Goal: Transaction & Acquisition: Purchase product/service

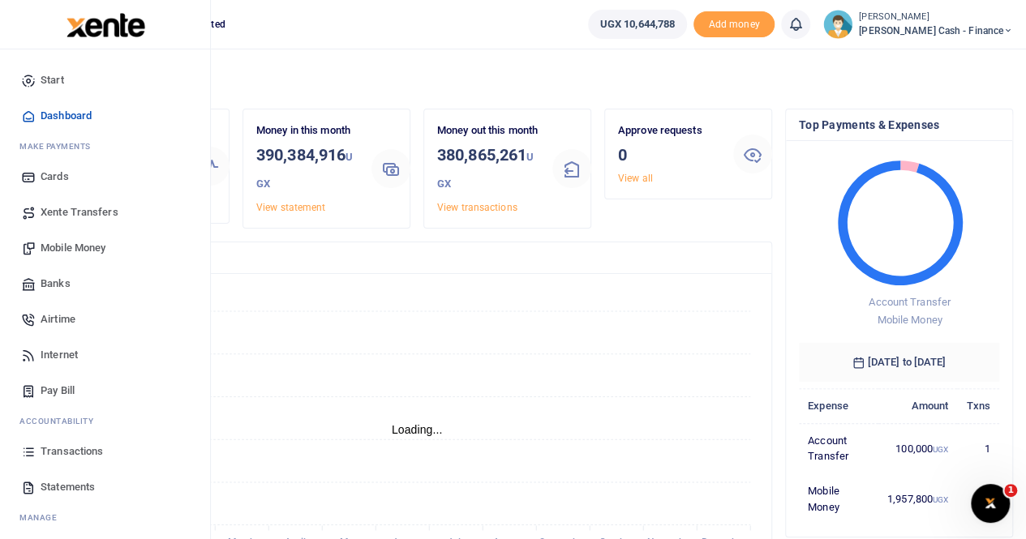
click at [79, 254] on span "Mobile Money" at bounding box center [73, 248] width 65 height 16
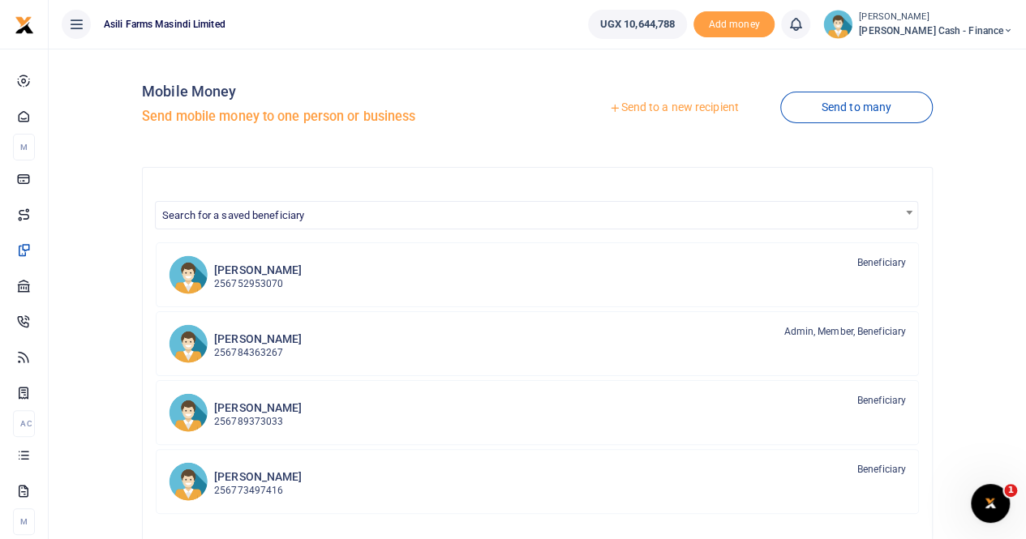
click at [671, 108] on link "Send to a new recipient" at bounding box center [674, 107] width 212 height 29
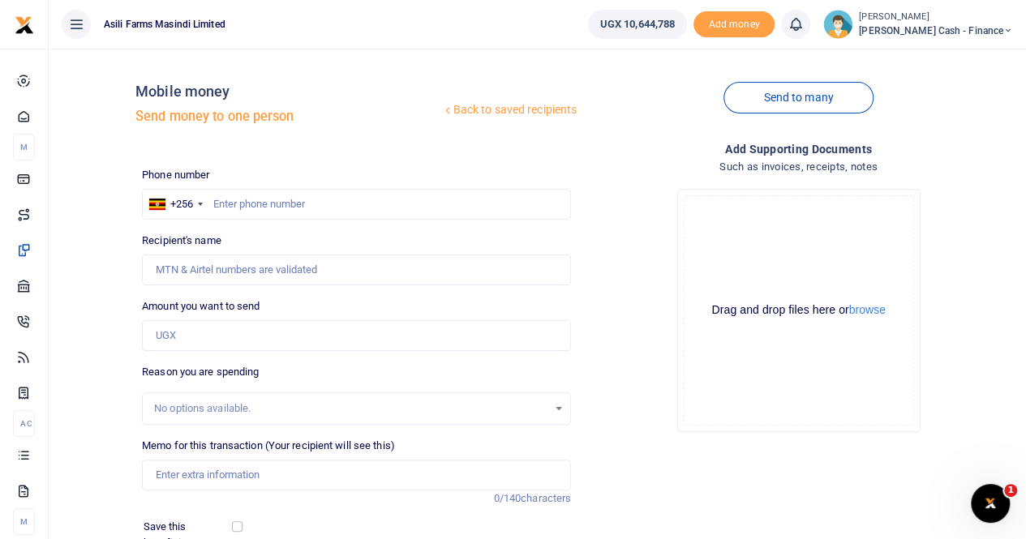
click at [247, 204] on div at bounding box center [513, 269] width 1026 height 539
click at [249, 203] on input "text" at bounding box center [356, 204] width 429 height 31
type input "0788574961"
type input "[PERSON_NAME]"
type input "0788574961"
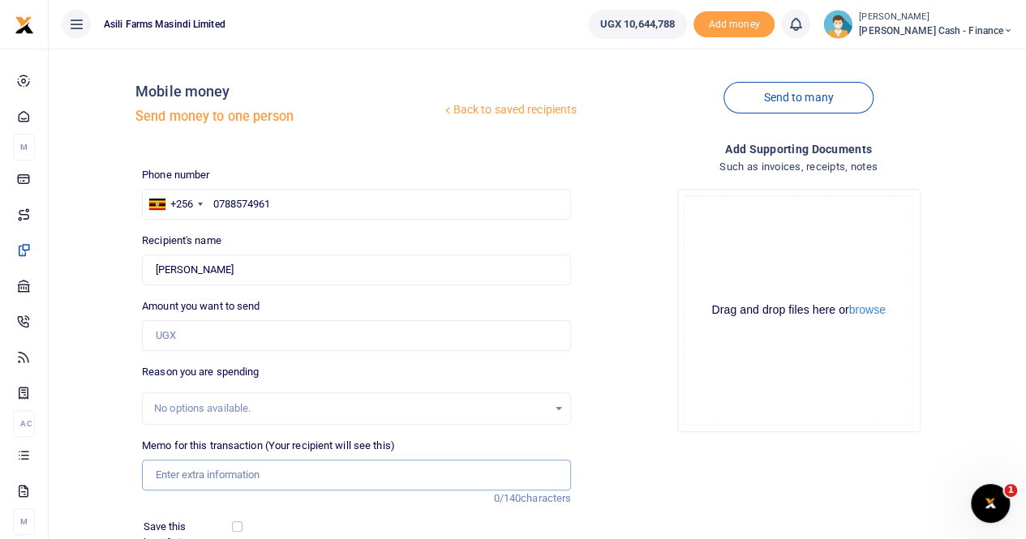
click at [197, 474] on input "Memo for this transaction (Your recipient will see this)" at bounding box center [356, 475] width 429 height 31
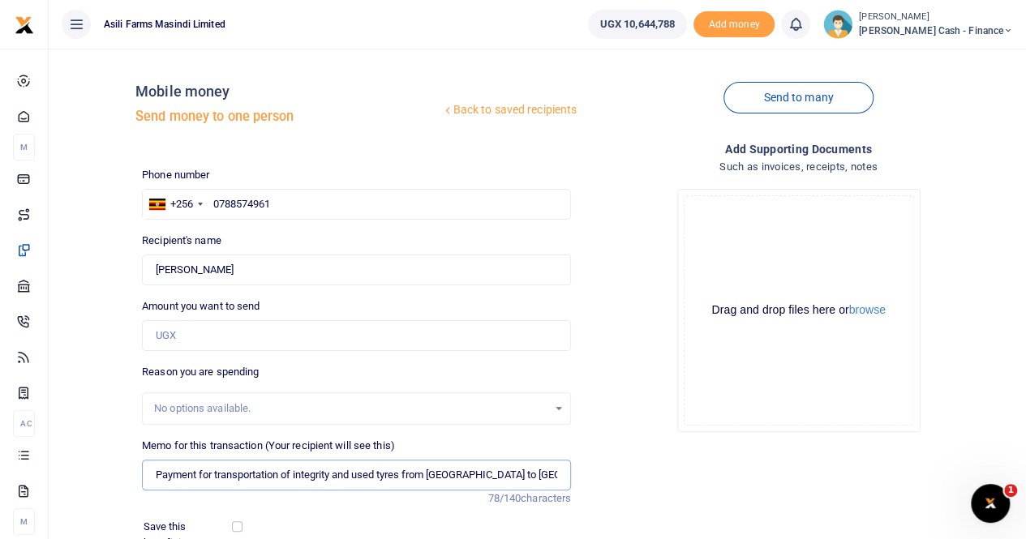
drag, startPoint x: 296, startPoint y: 474, endPoint x: 576, endPoint y: 493, distance: 280.4
click at [576, 493] on div "Memo for this transaction (Your recipient will see this) Payment for transporta…" at bounding box center [356, 472] width 442 height 69
click at [559, 481] on input "Payment for transportation of lubricants from Vivo and Radiant from Bolton by E…" at bounding box center [356, 475] width 429 height 31
click at [542, 476] on input "Payment for transportation of lubricants from Vivo and Radiant from Bolton by E…" at bounding box center [356, 475] width 429 height 31
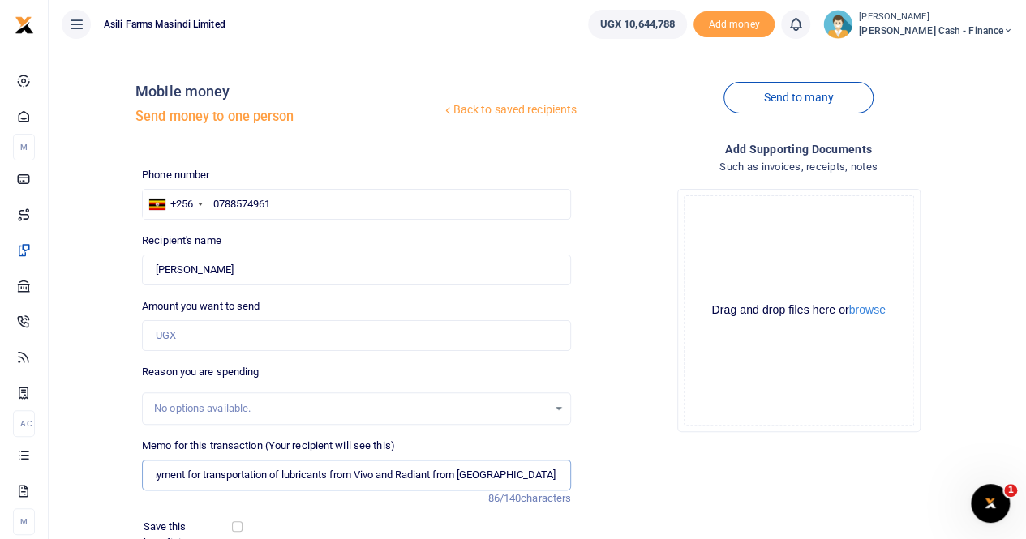
drag, startPoint x: 540, startPoint y: 475, endPoint x: 584, endPoint y: 474, distance: 43.8
click at [584, 474] on div "Phone number +256 Uganda +256 0788574961 Phone is required. Recipient's name Fo…" at bounding box center [577, 415] width 884 height 496
click at [561, 477] on input "Payment for transportation of lubricants from Vivo and Radiant from Bolton by E…" at bounding box center [356, 475] width 429 height 31
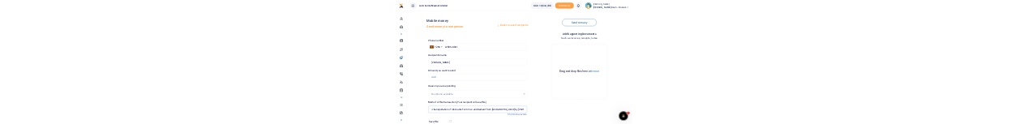
scroll to position [0, 49]
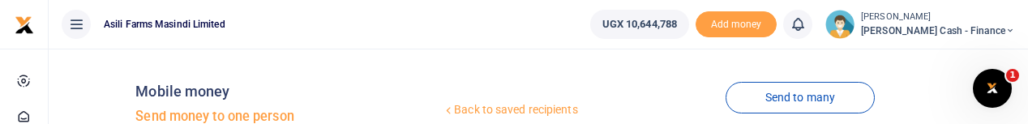
type input "Payment for transportation of lubricants from Vivo and Radiant from Bolton by E…"
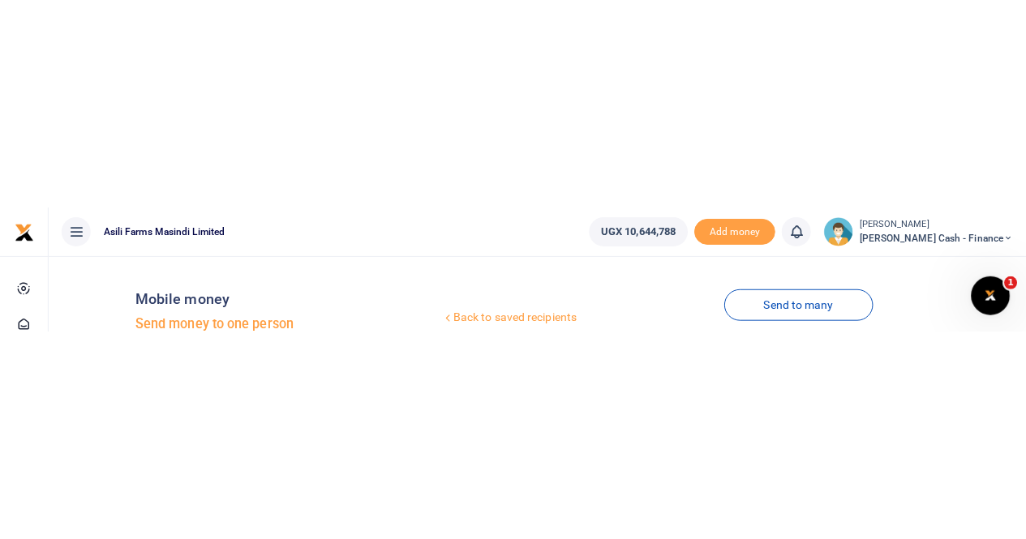
scroll to position [0, 0]
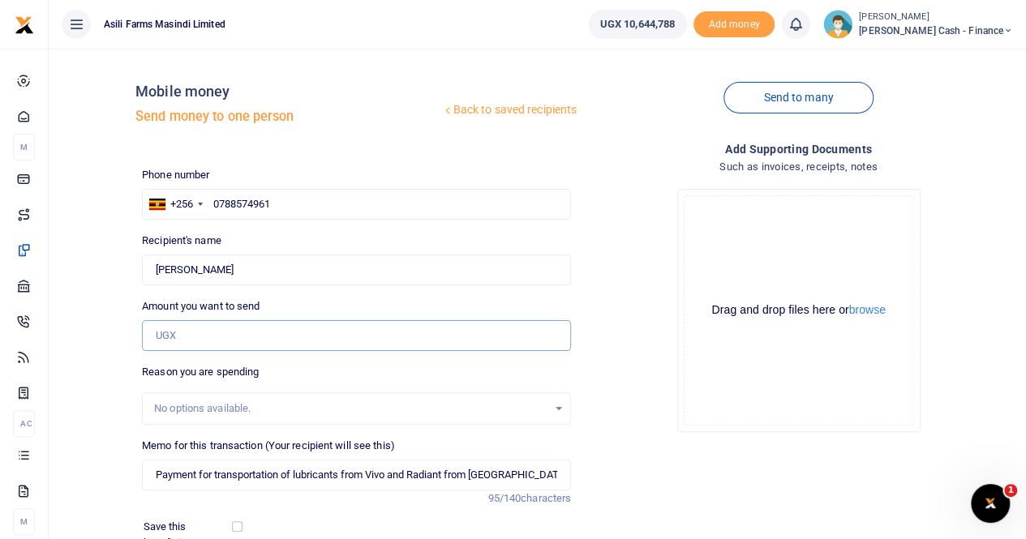
click at [191, 337] on input "Amount you want to send" at bounding box center [356, 335] width 429 height 31
type input "600,000"
click at [865, 311] on button "browse" at bounding box center [867, 310] width 36 height 12
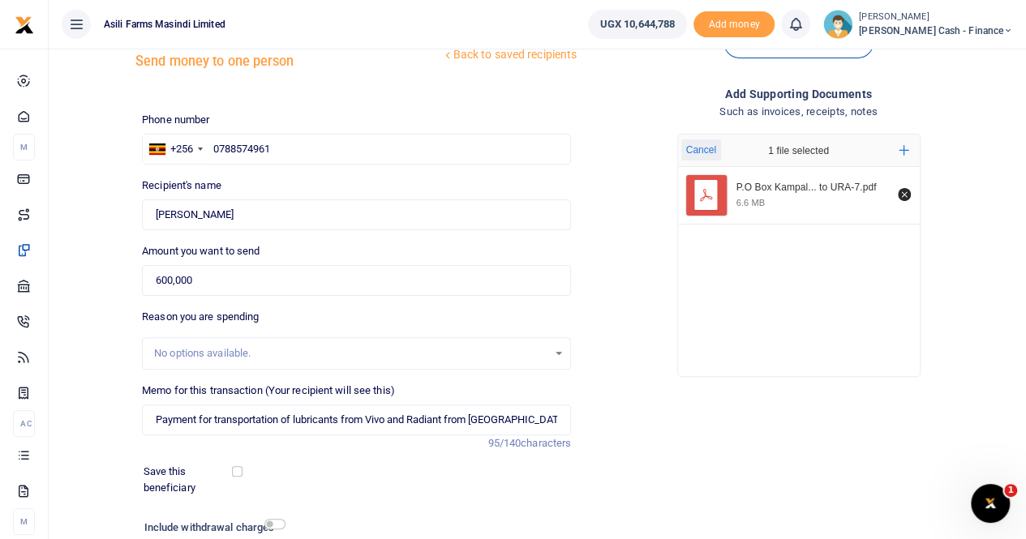
scroll to position [81, 0]
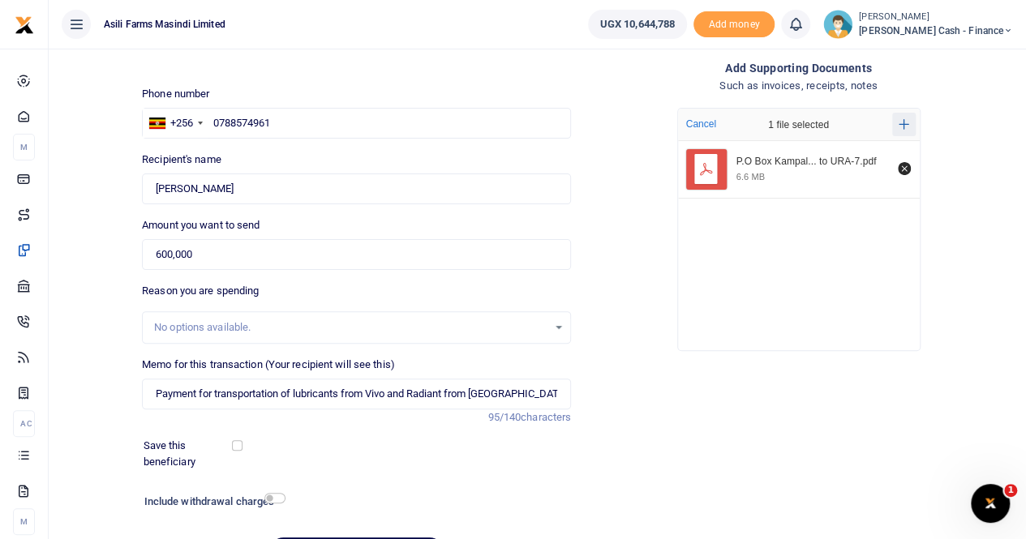
click at [906, 123] on icon "Add more files" at bounding box center [903, 124] width 11 height 11
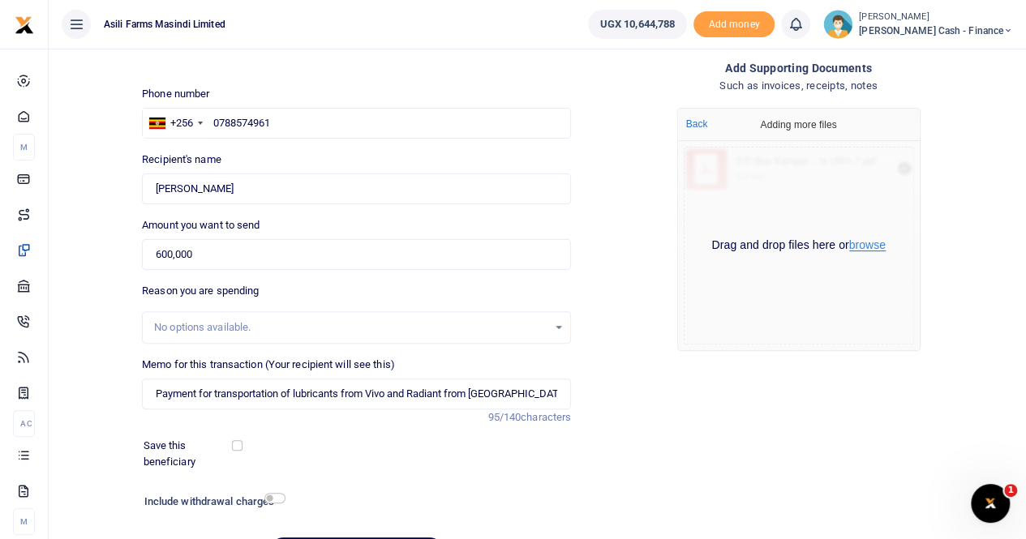
click at [868, 244] on button "browse" at bounding box center [867, 245] width 36 height 12
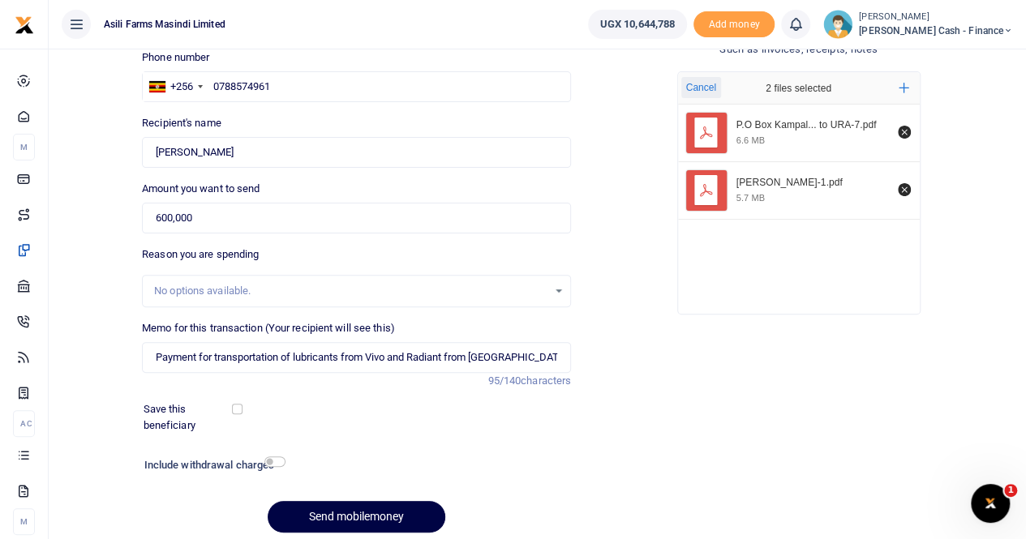
scroll to position [162, 0]
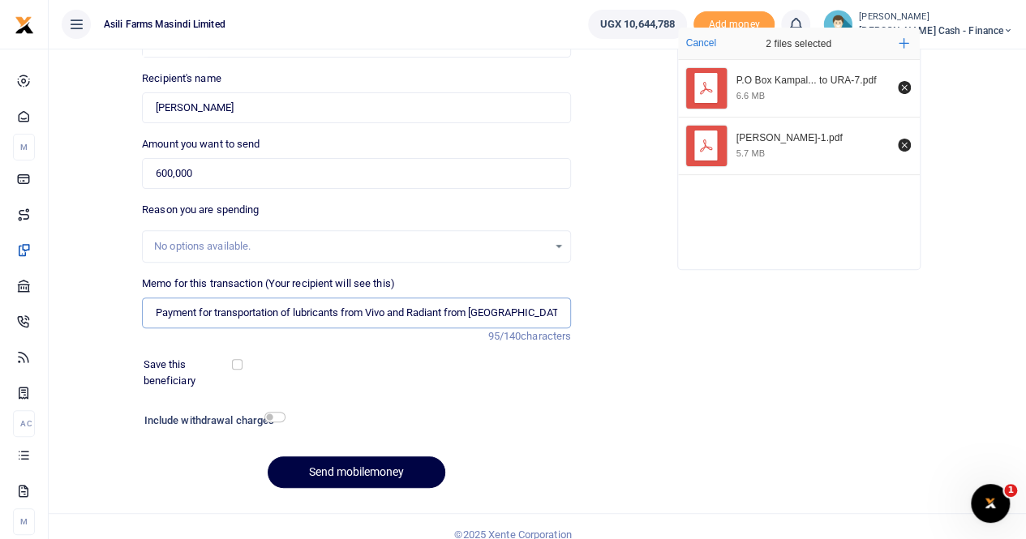
click at [153, 315] on input "Payment for transportation of lubricants from Vivo and Radiant from Bolton by E…" at bounding box center [356, 313] width 429 height 31
paste input "WK 35/006 / 01"
click at [190, 312] on input "WK 35/006 / 01Payment for transportation of lubricants from Vivo and Radiant fr…" at bounding box center [356, 313] width 429 height 31
click at [214, 311] on input "WK 35 006 / 01Payment for transportation of lubricants from Vivo and Radiant fr…" at bounding box center [356, 313] width 429 height 31
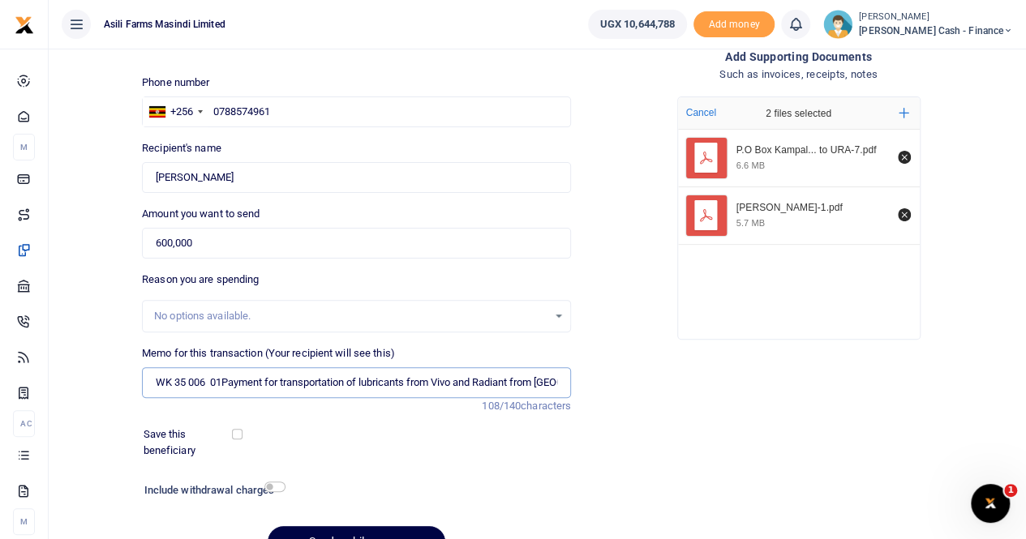
scroll to position [177, 0]
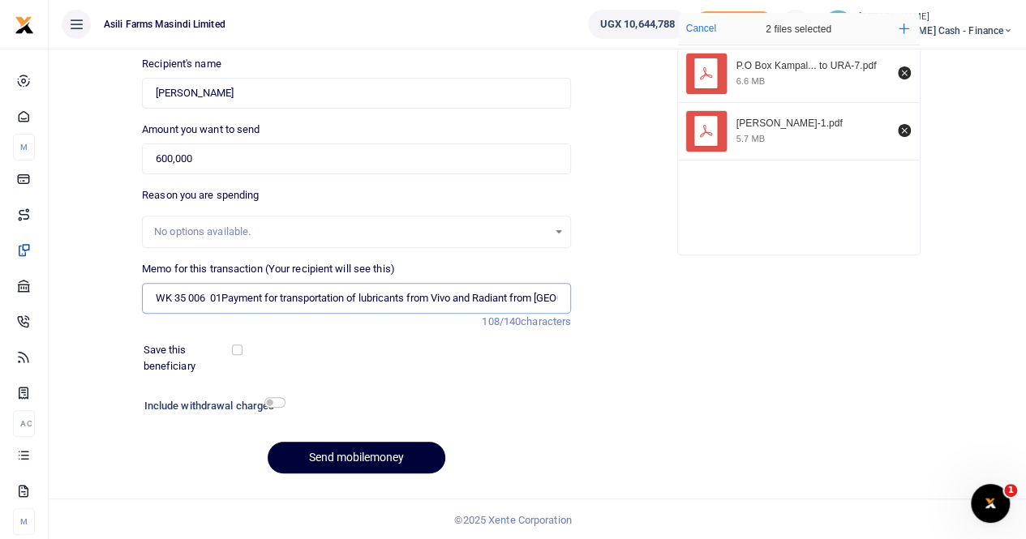
type input "WK 35 006 01Payment for transportation of lubricants from Vivo and Radiant from…"
click at [355, 444] on button "Send mobilemoney" at bounding box center [357, 458] width 178 height 32
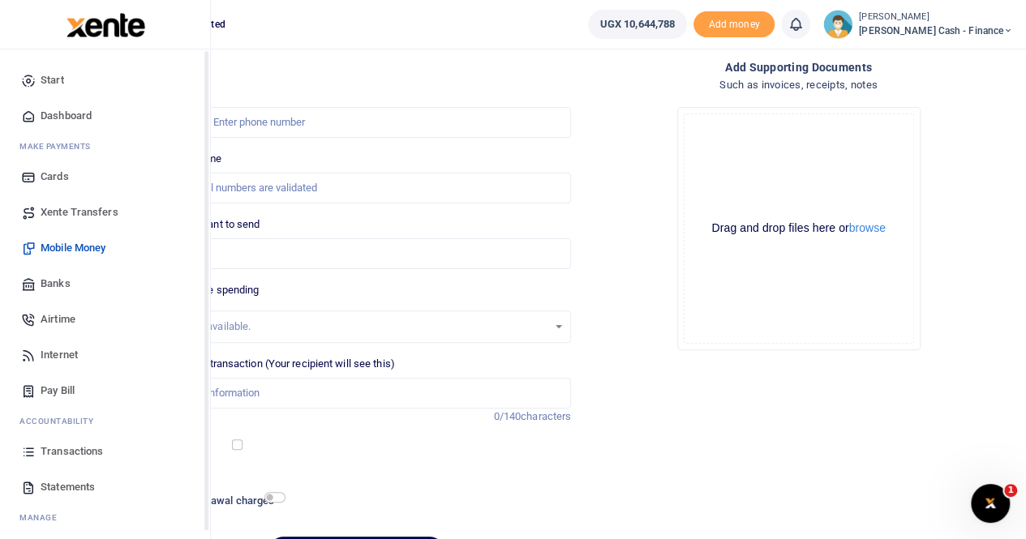
scroll to position [177, 0]
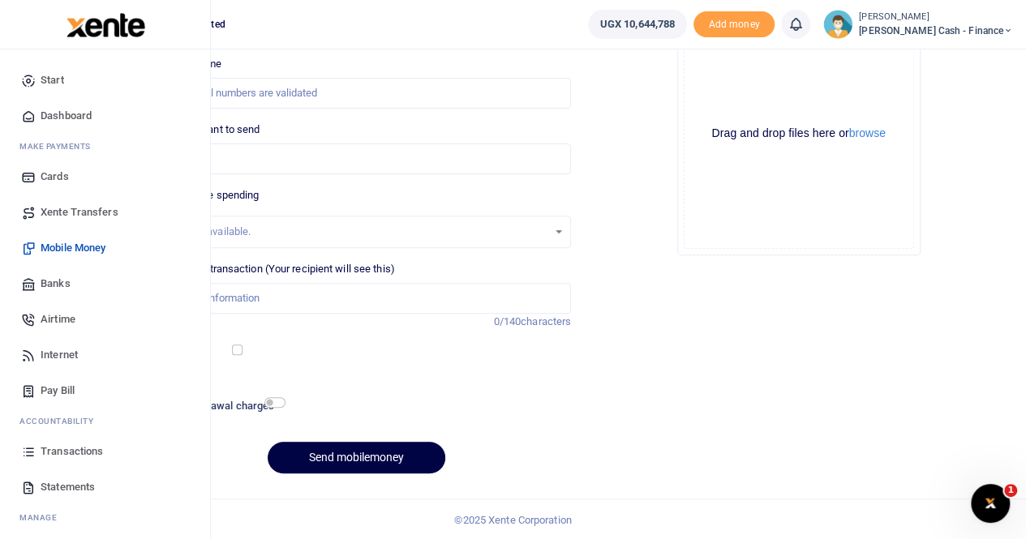
click at [76, 452] on span "Transactions" at bounding box center [72, 452] width 62 height 16
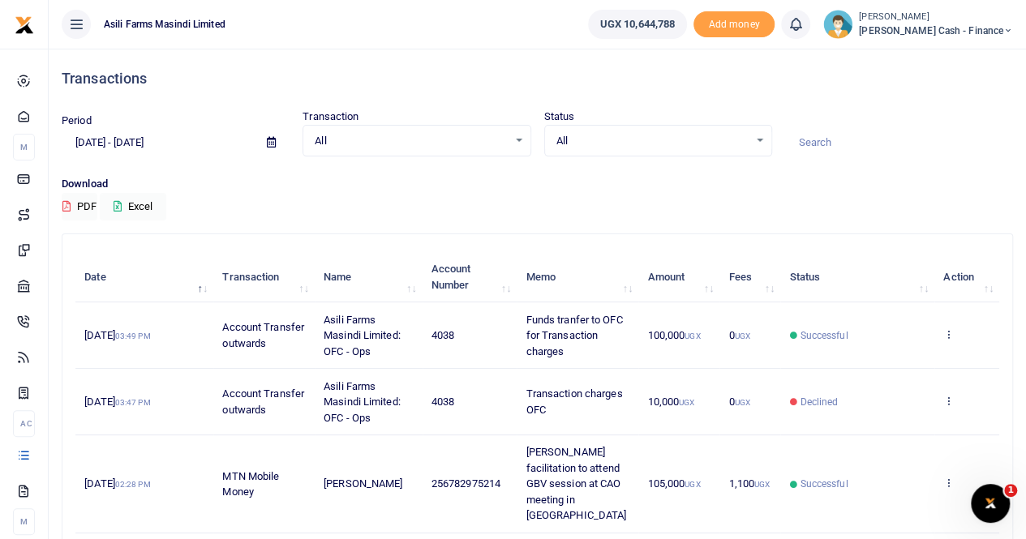
click at [600, 324] on span "Funds tranfer to OFC for Transaction charges" at bounding box center [574, 336] width 96 height 44
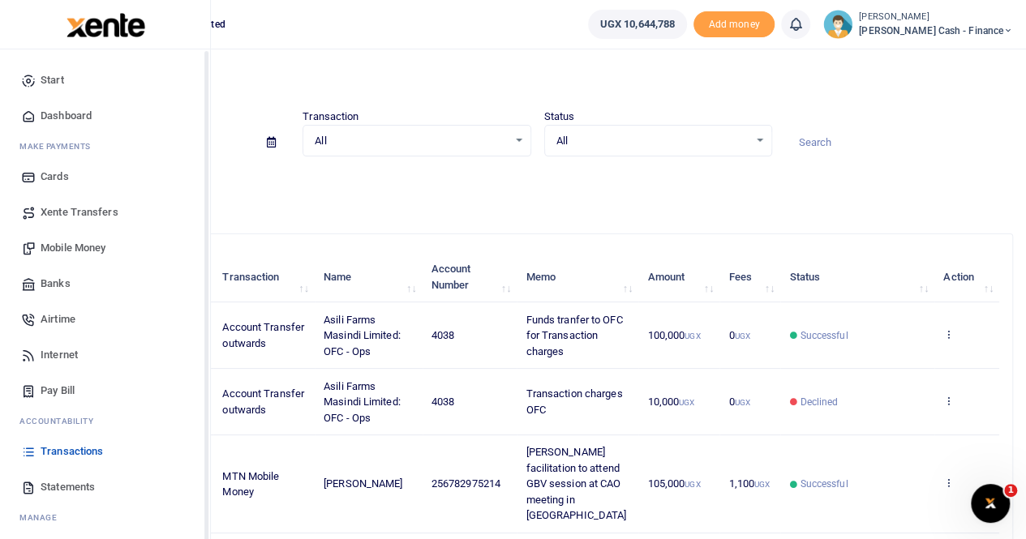
click at [52, 452] on span "Transactions" at bounding box center [72, 452] width 62 height 16
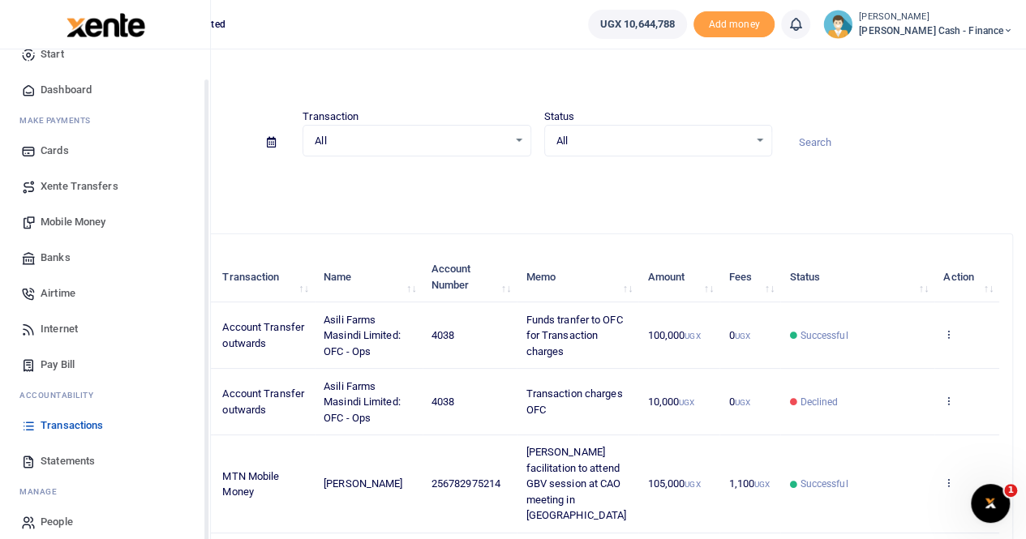
scroll to position [39, 0]
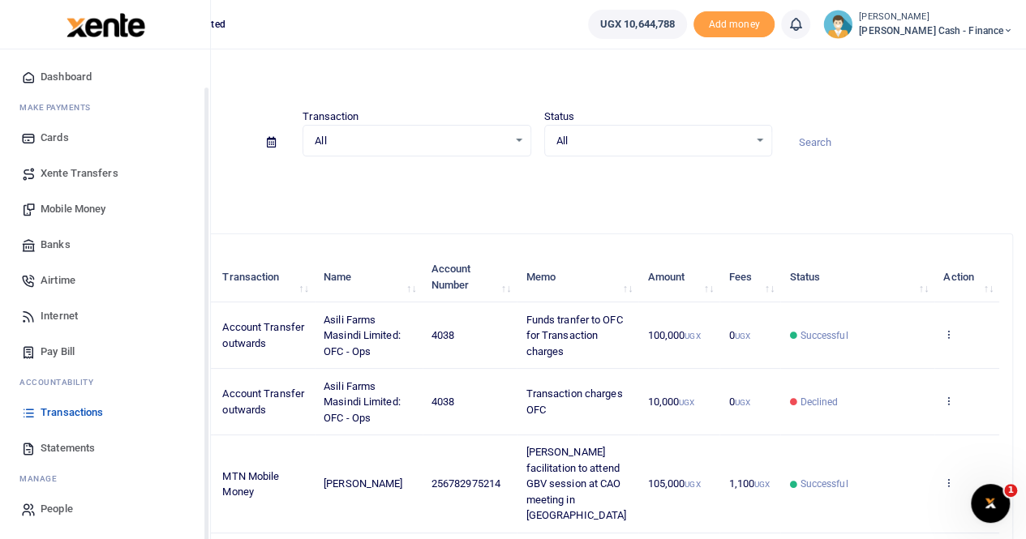
click at [79, 414] on span "Transactions" at bounding box center [72, 413] width 62 height 16
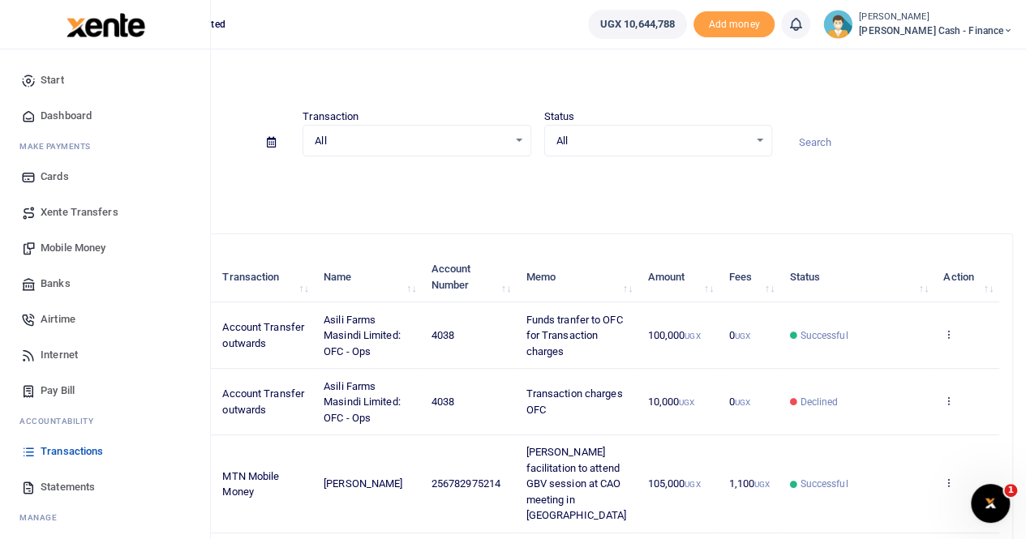
click at [81, 247] on span "Mobile Money" at bounding box center [73, 248] width 65 height 16
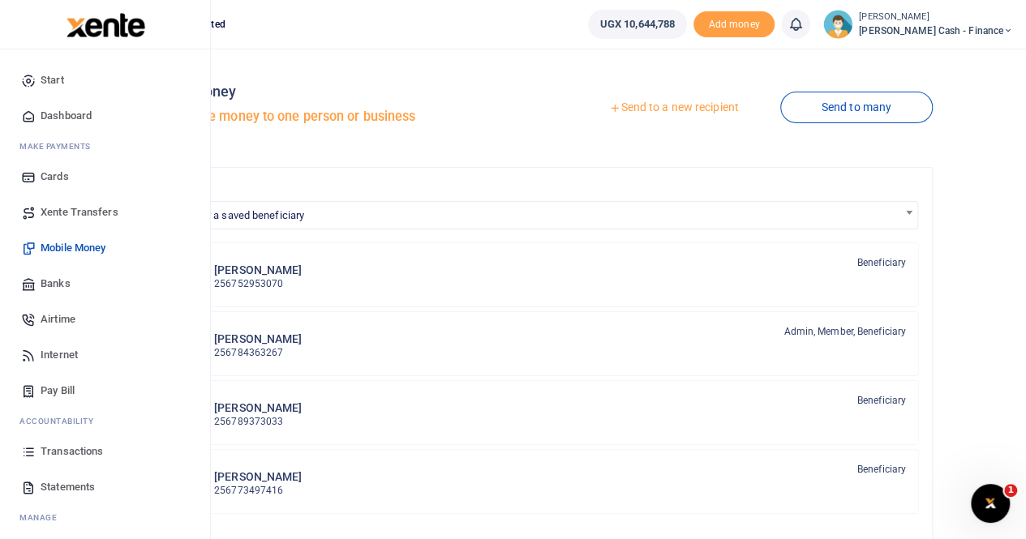
click at [68, 452] on span "Transactions" at bounding box center [72, 452] width 62 height 16
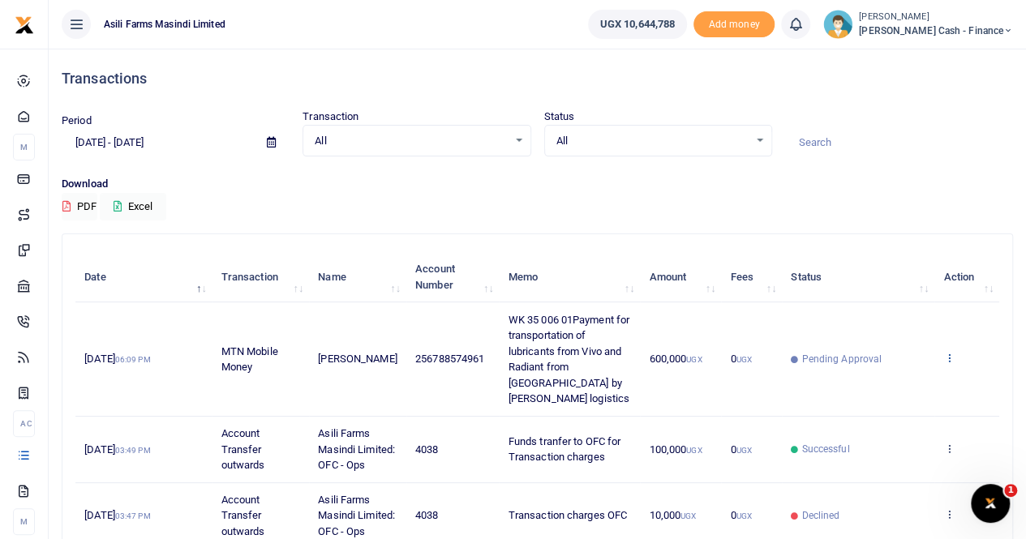
click at [946, 352] on icon at bounding box center [948, 357] width 11 height 11
click at [897, 380] on link "View details" at bounding box center [889, 377] width 128 height 23
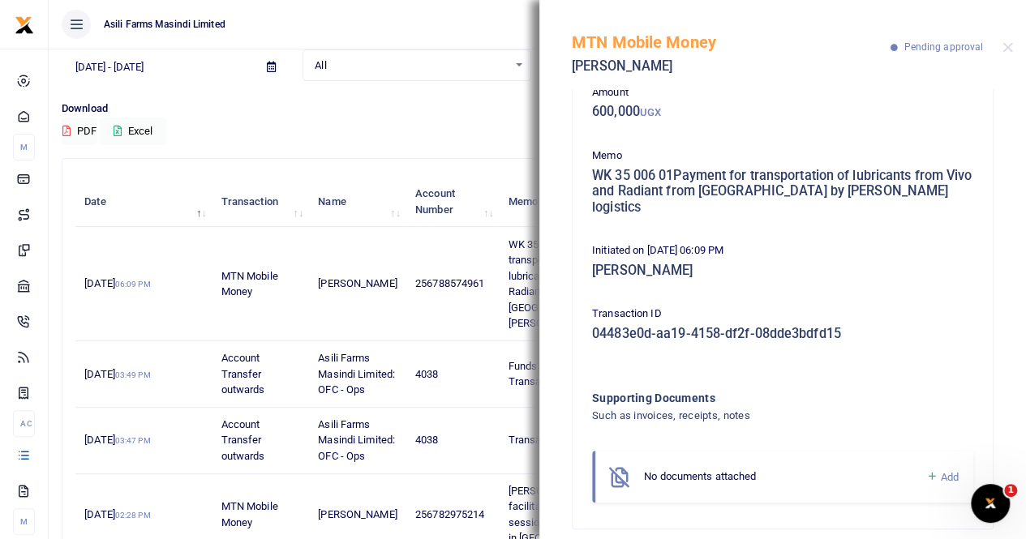
scroll to position [162, 0]
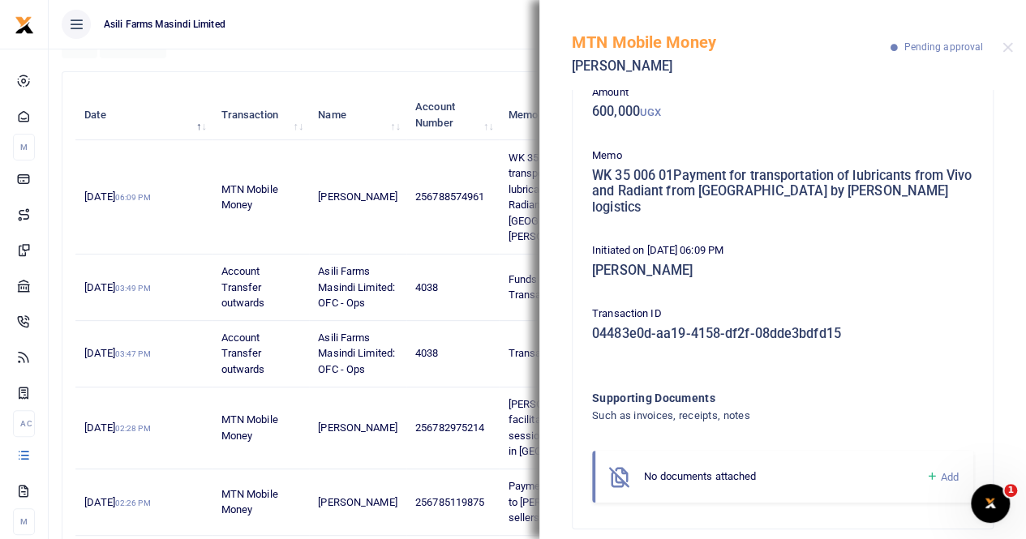
click at [941, 471] on span "Add" at bounding box center [950, 477] width 18 height 12
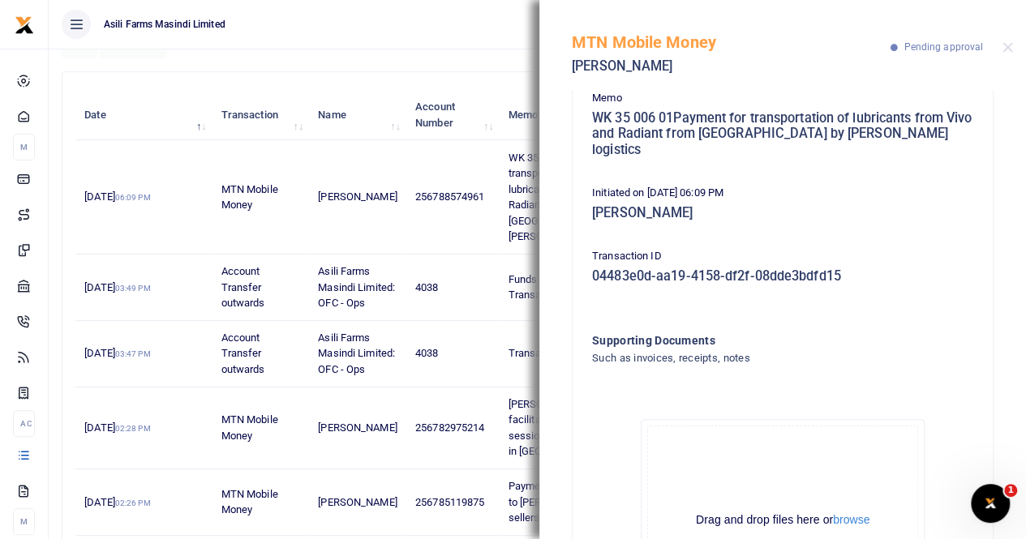
scroll to position [275, 0]
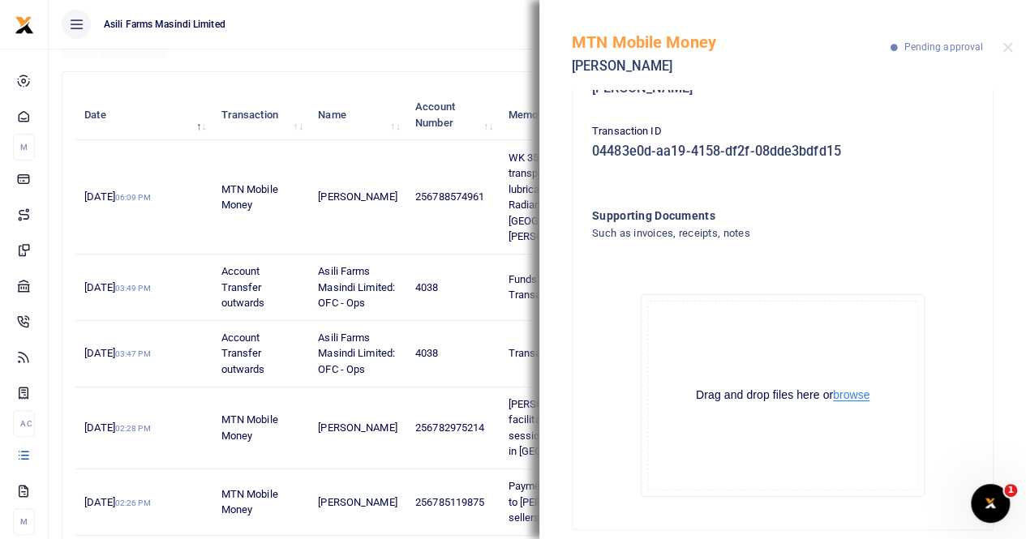
click at [847, 389] on button "browse" at bounding box center [851, 395] width 36 height 12
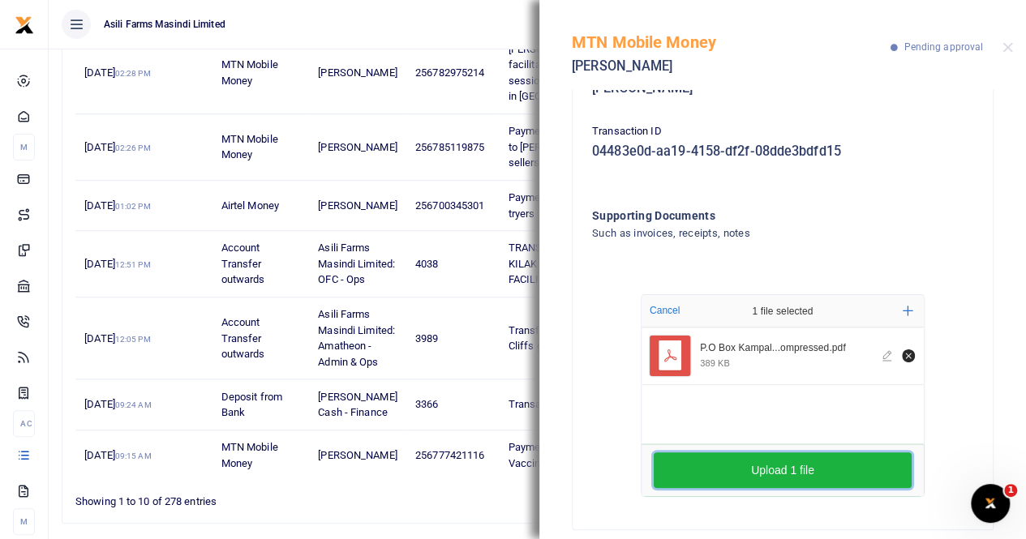
scroll to position [568, 0]
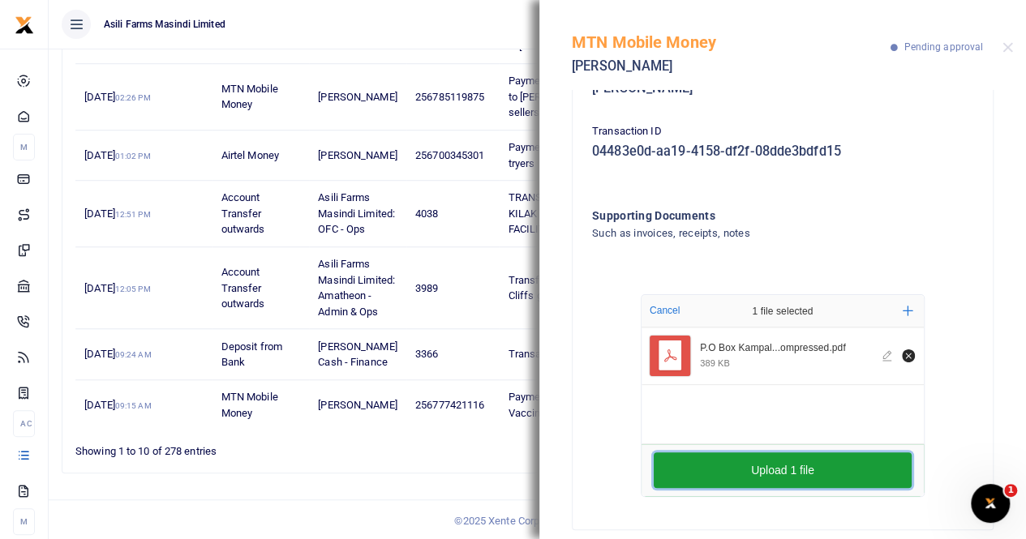
click at [759, 453] on button "Upload 1 file" at bounding box center [783, 470] width 258 height 36
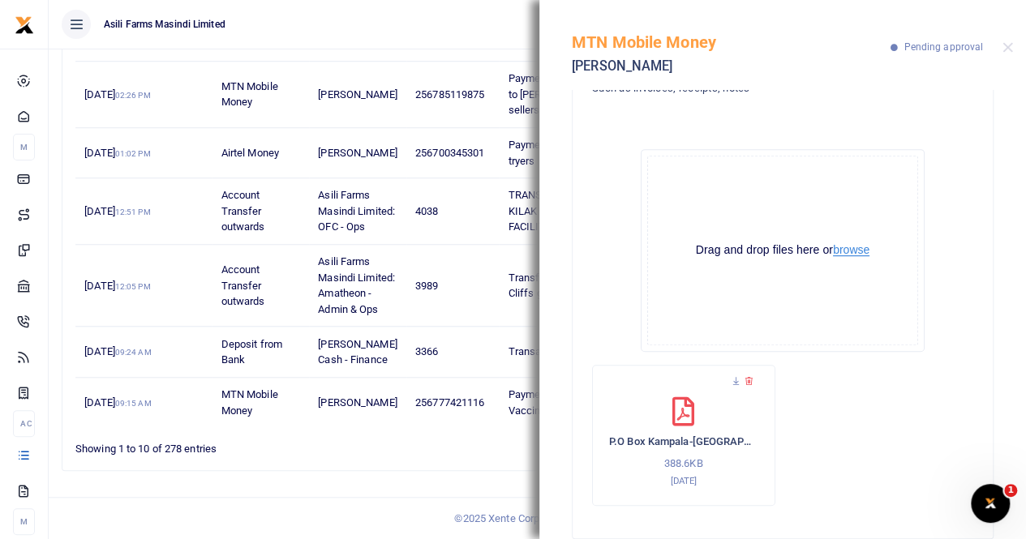
scroll to position [428, 0]
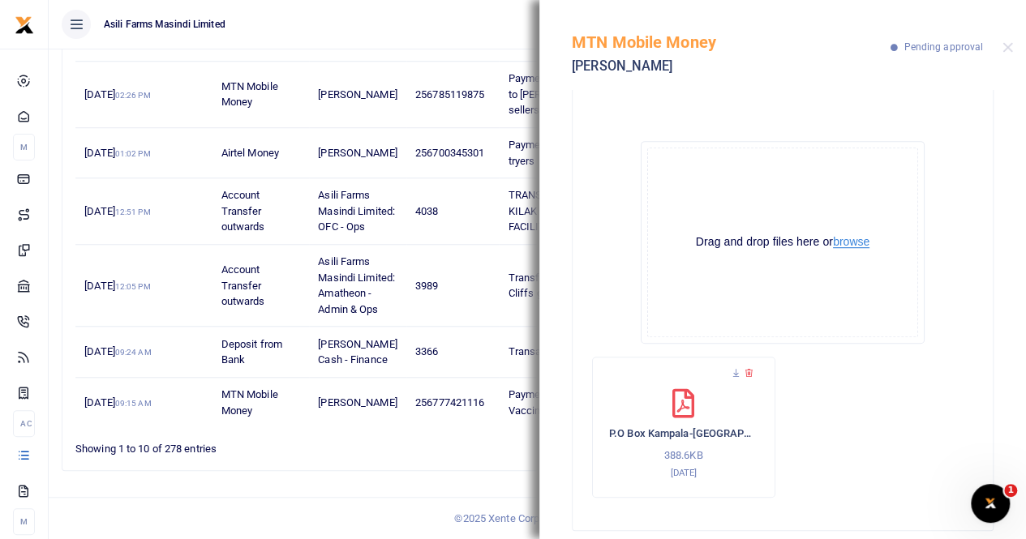
click at [843, 236] on button "browse" at bounding box center [851, 242] width 36 height 12
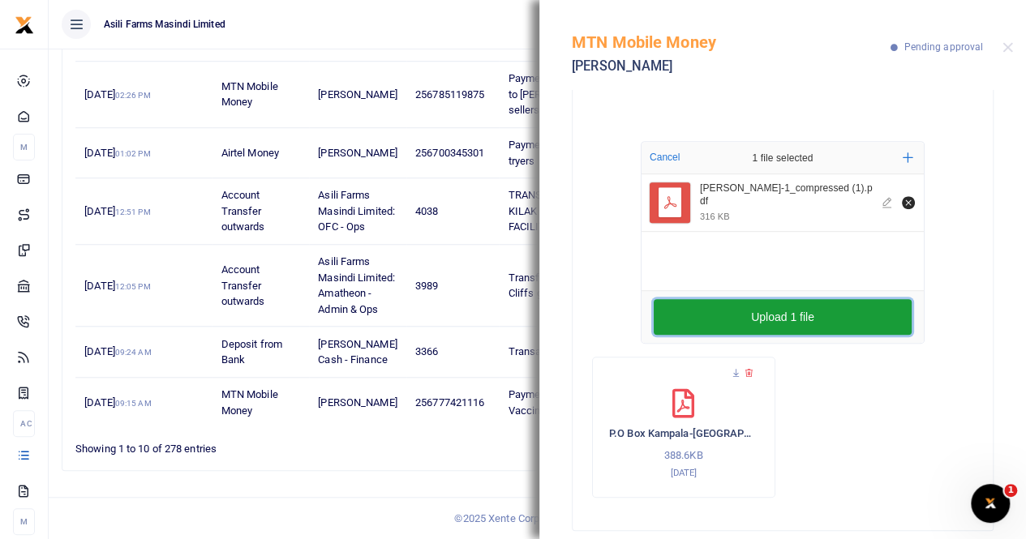
click at [790, 312] on button "Upload 1 file" at bounding box center [783, 317] width 258 height 36
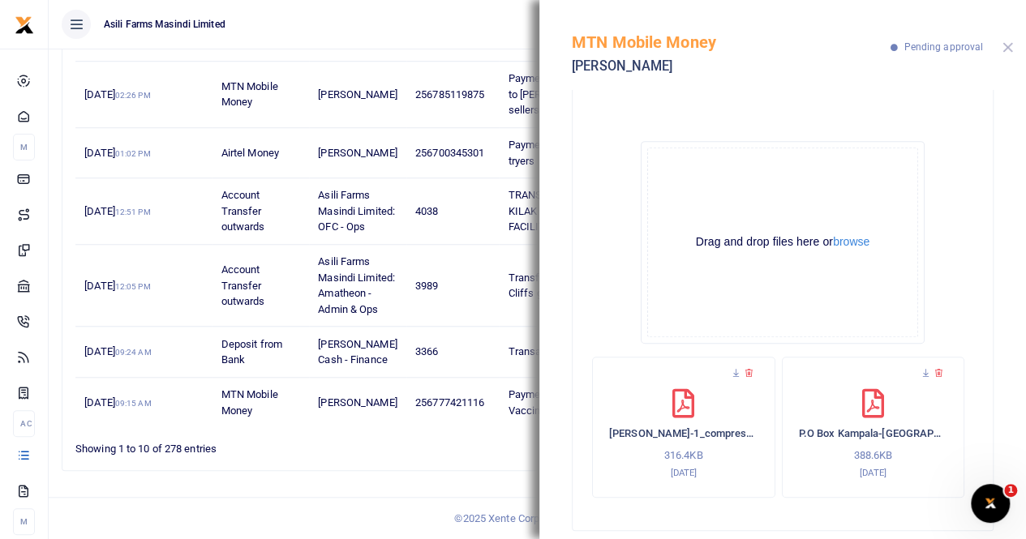
click at [1009, 45] on button "Close" at bounding box center [1007, 47] width 11 height 11
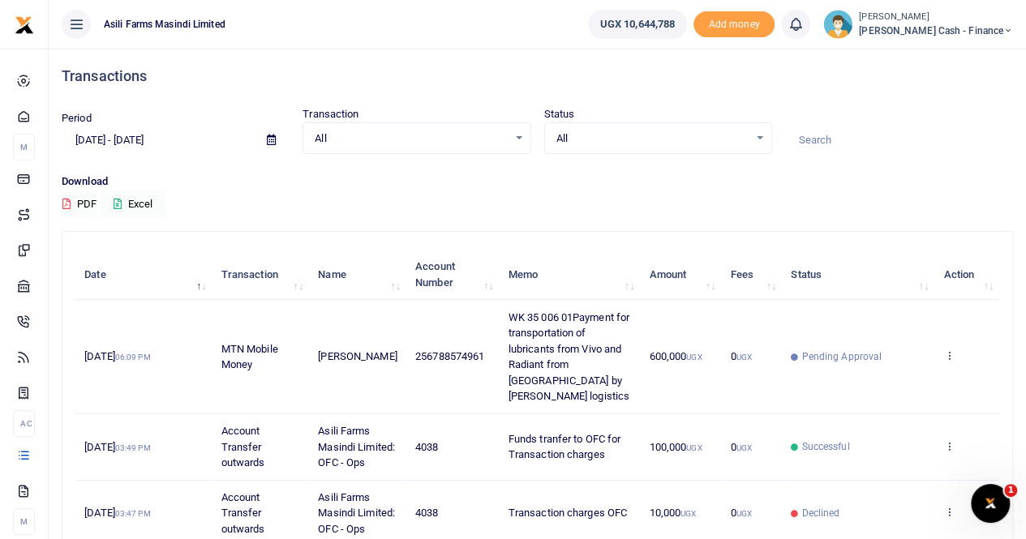
scroll to position [0, 0]
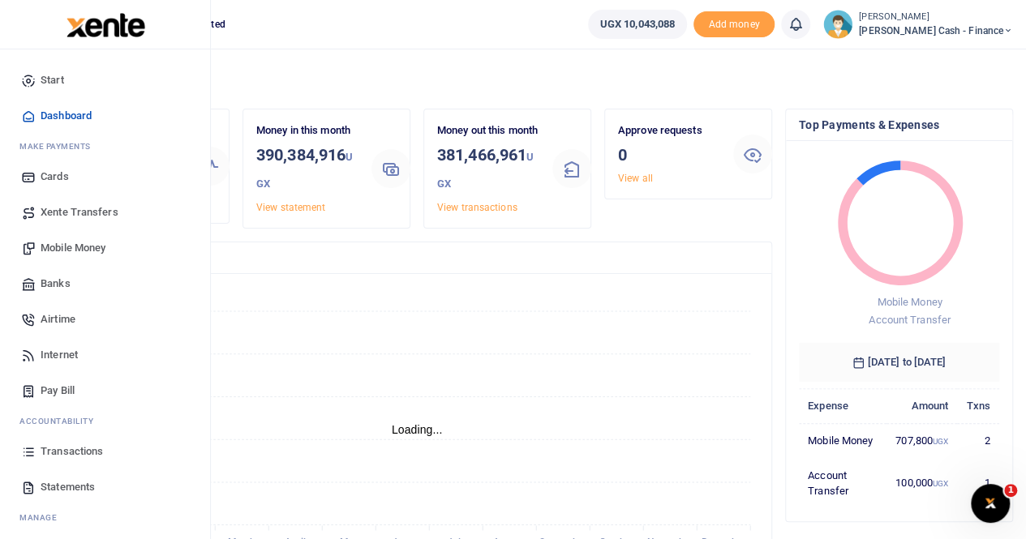
click at [55, 452] on span "Transactions" at bounding box center [72, 452] width 62 height 16
